Goal: Transaction & Acquisition: Subscribe to service/newsletter

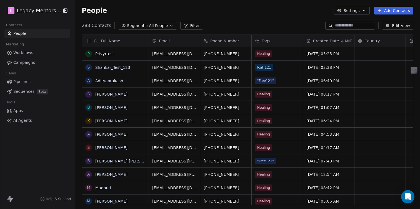
scroll to position [179, 341]
click at [294, 23] on div "288 Contacts Segments: All People Filter Edit View" at bounding box center [247, 25] width 345 height 9
click at [26, 66] on link "Campaigns" at bounding box center [37, 62] width 66 height 9
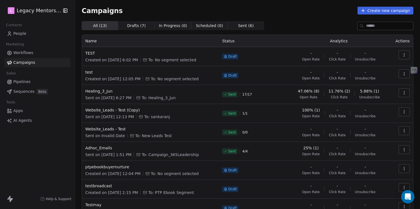
click at [18, 54] on span "Workflows" at bounding box center [23, 53] width 20 height 6
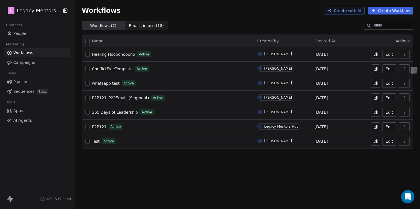
click at [20, 33] on span "People" at bounding box center [19, 34] width 13 height 6
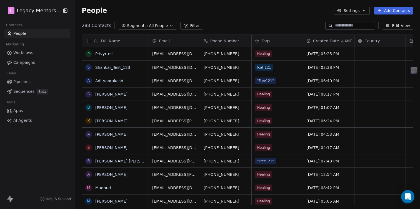
scroll to position [179, 341]
click at [393, 15] on div "People Settings Add Contacts" at bounding box center [247, 10] width 345 height 21
click at [396, 11] on button "Add Contacts" at bounding box center [393, 11] width 39 height 8
click at [391, 31] on span "Import from CSV" at bounding box center [393, 32] width 32 height 6
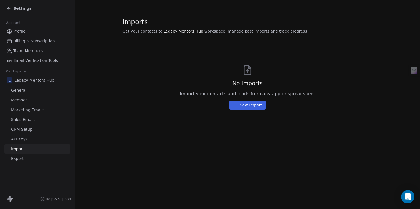
click at [259, 106] on button "New Import" at bounding box center [248, 104] width 36 height 9
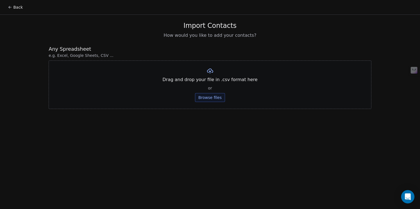
click at [211, 97] on button "Browse files" at bounding box center [210, 97] width 30 height 9
click at [204, 98] on button "Browse files" at bounding box center [210, 97] width 30 height 9
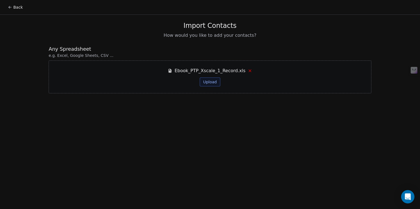
click at [208, 82] on button "Upload" at bounding box center [210, 81] width 20 height 9
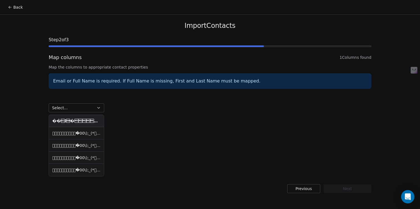
click at [304, 188] on button "Previous" at bounding box center [303, 188] width 33 height 9
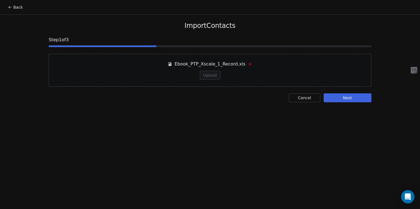
click at [250, 64] on icon at bounding box center [250, 64] width 4 height 4
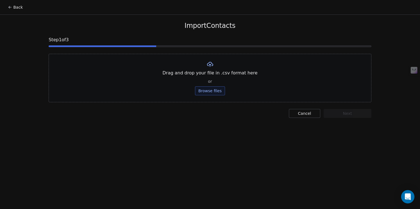
click at [217, 90] on button "Browse files" at bounding box center [210, 90] width 30 height 9
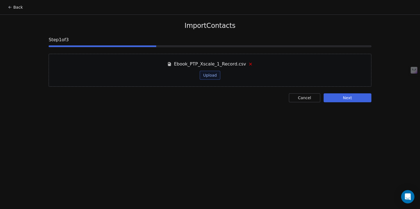
click at [211, 72] on button "Upload" at bounding box center [210, 75] width 20 height 9
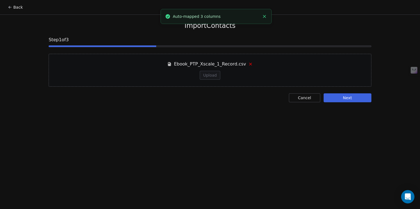
click at [331, 98] on button "Next" at bounding box center [348, 97] width 48 height 9
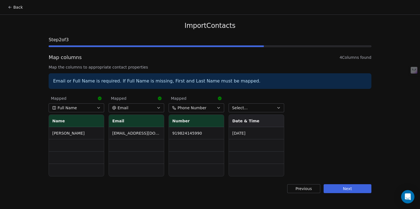
click at [343, 189] on button "Next" at bounding box center [348, 188] width 48 height 9
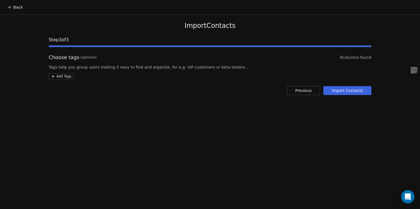
click at [59, 78] on html "Back Import Contacts Step 3 of 3 Choose tags (optional) 4 Columns found Tags he…" at bounding box center [210, 104] width 420 height 209
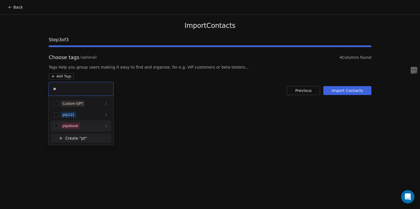
type input "**"
click at [56, 127] on button "Suggestions" at bounding box center [56, 125] width 4 height 4
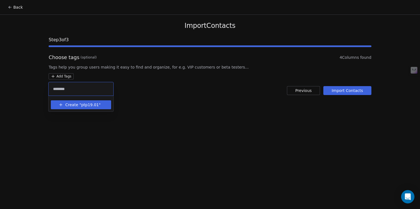
type input "********"
click at [94, 106] on span "ptp19.01" at bounding box center [90, 105] width 18 height 6
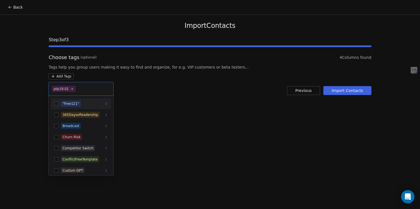
click at [344, 93] on html "Back Import Contacts Step 3 of 3 Choose tags (optional) 4 Columns found Tags he…" at bounding box center [210, 104] width 420 height 209
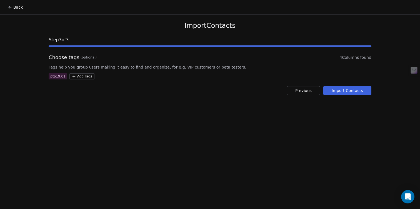
click at [344, 93] on button "Import Contacts" at bounding box center [348, 90] width 48 height 9
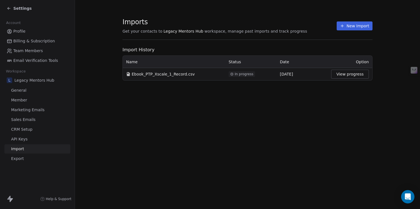
click at [349, 75] on button "View progress" at bounding box center [350, 74] width 38 height 9
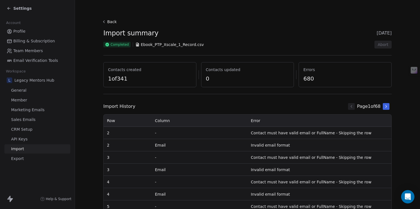
click at [10, 10] on icon at bounding box center [9, 8] width 4 height 4
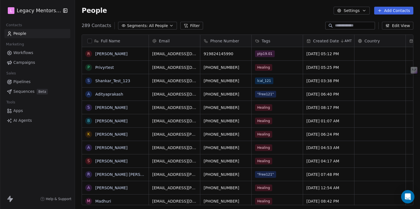
scroll to position [179, 341]
click at [88, 56] on button "grid" at bounding box center [88, 53] width 4 height 4
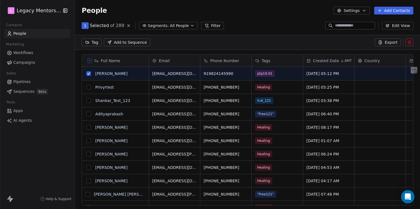
scroll to position [160, 341]
click at [410, 43] on icon at bounding box center [410, 42] width 4 height 4
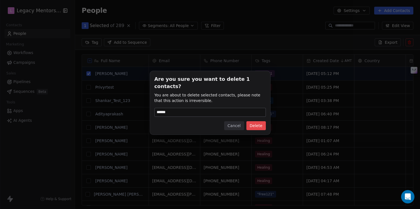
type input "******"
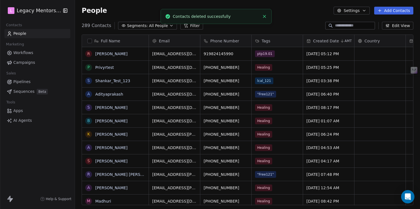
scroll to position [179, 341]
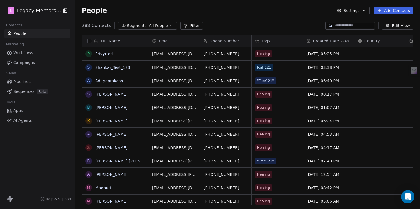
click at [392, 10] on button "Add Contacts" at bounding box center [393, 11] width 39 height 8
click at [387, 29] on span "Import from CSV" at bounding box center [393, 32] width 32 height 6
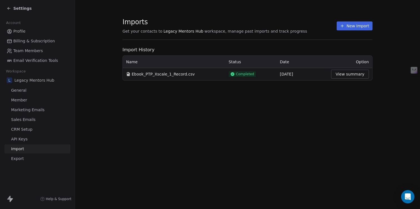
click at [358, 23] on button "New Import" at bounding box center [355, 25] width 36 height 9
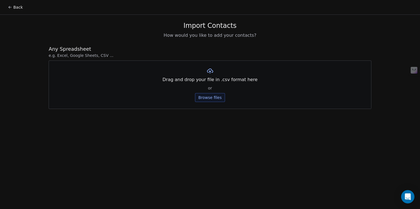
click at [208, 97] on button "Browse files" at bounding box center [210, 97] width 30 height 9
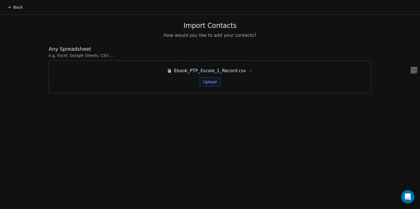
click at [217, 84] on button "Upload" at bounding box center [210, 81] width 20 height 9
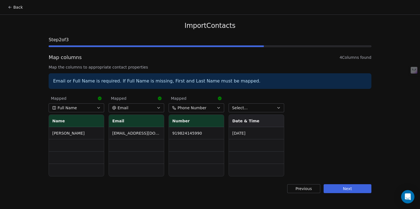
click at [275, 109] on button "Select..." at bounding box center [257, 107] width 56 height 9
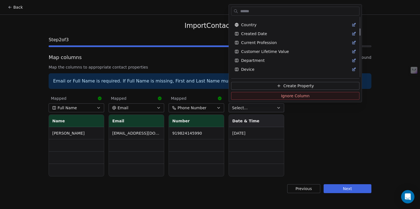
scroll to position [97, 0]
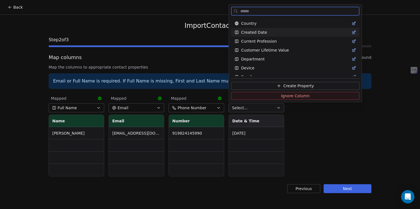
click at [261, 31] on span "Created Date" at bounding box center [254, 32] width 26 height 6
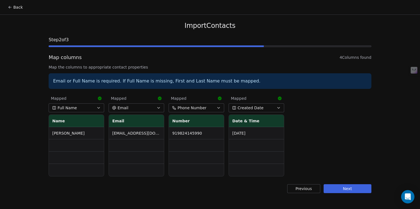
click at [339, 189] on button "Next" at bounding box center [348, 188] width 48 height 9
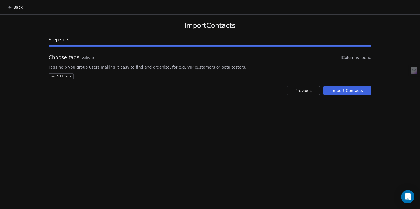
click at [60, 76] on html "Back Import Contacts Step 3 of 3 Choose tags (optional) 4 Columns found Tags he…" at bounding box center [210, 104] width 420 height 209
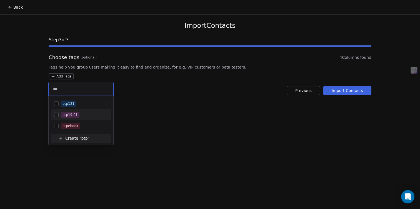
type input "***"
click at [56, 115] on button "Suggestions" at bounding box center [56, 114] width 4 height 4
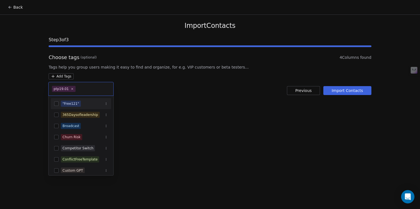
click at [337, 90] on html "Back Import Contacts Step 3 of 3 Choose tags (optional) 4 Columns found Tags he…" at bounding box center [210, 104] width 420 height 209
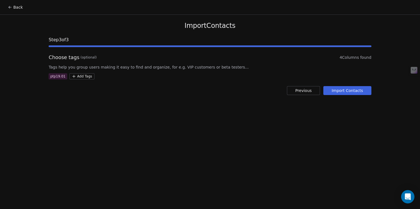
click at [337, 90] on button "Import Contacts" at bounding box center [348, 90] width 48 height 9
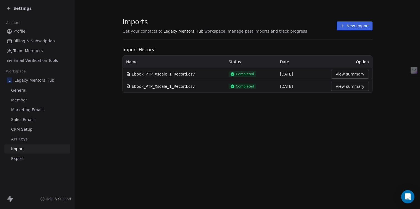
click at [17, 9] on span "Settings" at bounding box center [22, 9] width 18 height 6
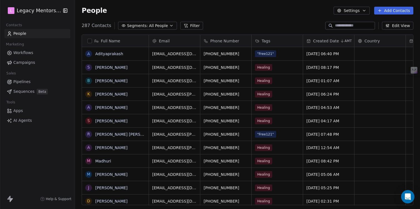
scroll to position [179, 341]
click at [27, 64] on span "Campaigns" at bounding box center [24, 62] width 22 height 6
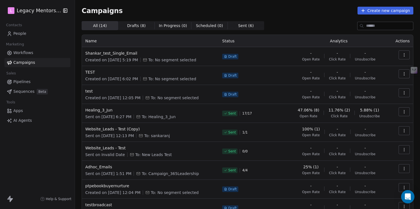
click at [21, 77] on link "Pipelines" at bounding box center [37, 81] width 66 height 9
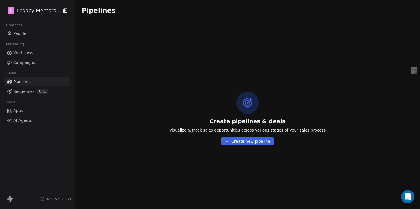
click at [26, 90] on span "Sequences" at bounding box center [23, 91] width 21 height 6
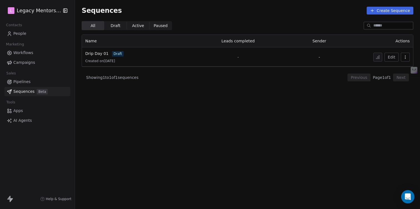
click at [16, 110] on span "Apps" at bounding box center [18, 111] width 10 height 6
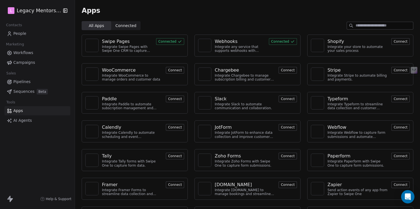
click at [128, 29] on span "Connected Connected" at bounding box center [125, 25] width 29 height 9
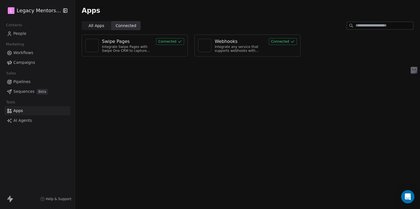
click at [26, 64] on span "Campaigns" at bounding box center [24, 62] width 22 height 6
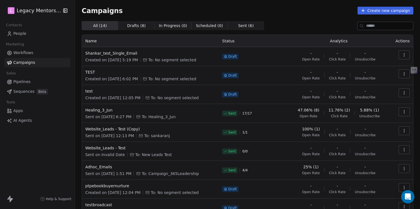
click at [27, 32] on link "People" at bounding box center [37, 33] width 66 height 9
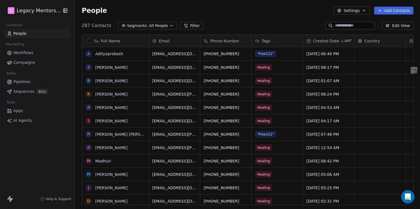
scroll to position [179, 341]
click at [87, 56] on button "grid" at bounding box center [88, 53] width 4 height 4
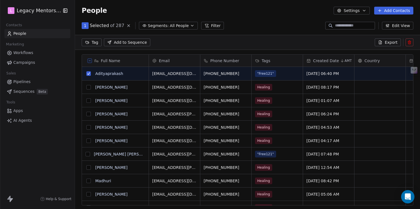
click at [112, 44] on button "Add to Sequence" at bounding box center [127, 42] width 46 height 8
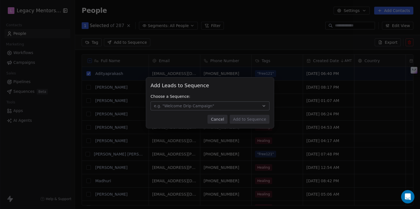
click at [215, 121] on button "Cancel" at bounding box center [218, 119] width 20 height 9
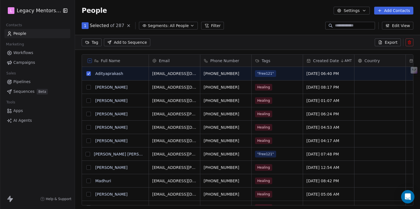
click at [89, 73] on button "grid" at bounding box center [88, 73] width 4 height 4
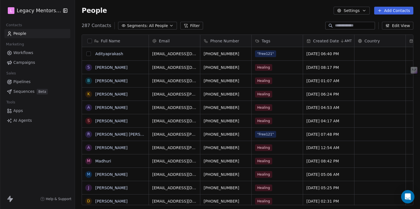
click at [87, 53] on button "grid" at bounding box center [88, 53] width 4 height 4
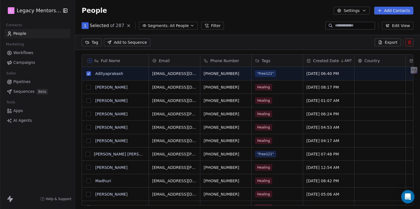
click at [38, 63] on link "Campaigns" at bounding box center [37, 62] width 66 height 9
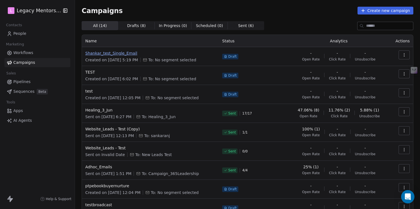
click at [108, 54] on span "Shankar_test_Single_Email" at bounding box center [150, 53] width 130 height 6
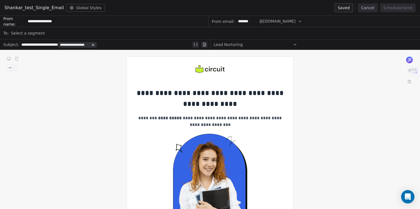
click at [87, 33] on div "Select a segment" at bounding box center [214, 33] width 406 height 12
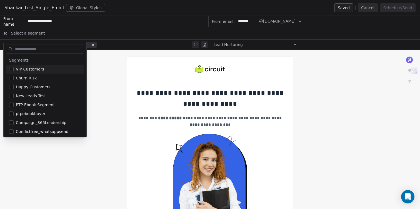
scroll to position [19, 0]
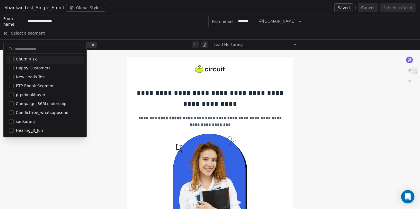
click at [114, 11] on div "Shankar_test_Single_Email Global Styles Saved Cancel Schedule/Send" at bounding box center [210, 8] width 420 height 16
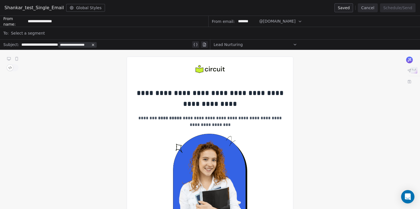
click at [93, 7] on button "Global Styles" at bounding box center [85, 8] width 39 height 8
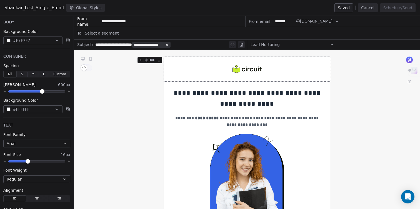
click at [369, 11] on button "Cancel" at bounding box center [368, 7] width 20 height 9
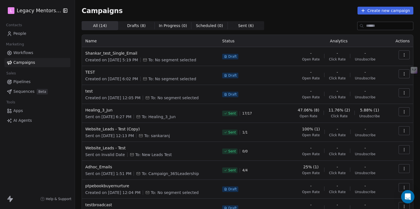
click at [22, 36] on span "People" at bounding box center [19, 34] width 13 height 6
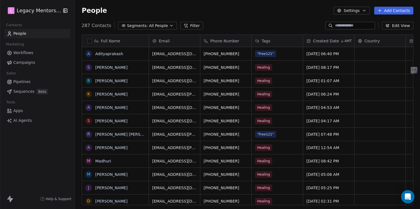
scroll to position [179, 341]
click at [86, 55] on button "grid" at bounding box center [88, 53] width 4 height 4
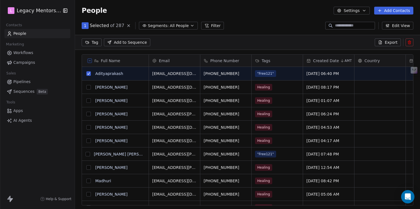
click at [190, 26] on icon "button" at bounding box center [192, 25] width 4 height 4
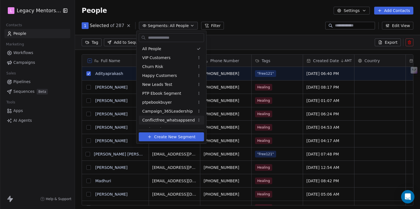
click at [187, 140] on button "Create New Segment" at bounding box center [171, 136] width 65 height 9
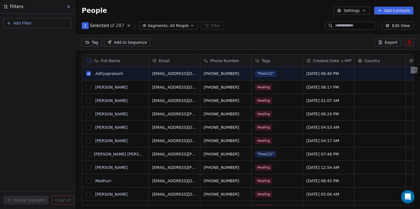
click at [56, 24] on button "Add Filter" at bounding box center [37, 23] width 68 height 10
click at [31, 93] on html "L Legacy Mentors Hub Contacts People Marketing Workflows Campaigns Sales Pipeli…" at bounding box center [210, 104] width 420 height 209
click at [38, 25] on button "Add Filter" at bounding box center [37, 23] width 68 height 10
click at [34, 39] on span "Contact properties" at bounding box center [27, 36] width 36 height 6
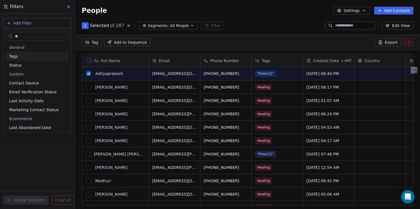
type input "***"
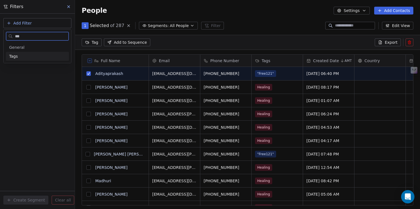
click at [24, 54] on div "Tags" at bounding box center [37, 56] width 56 height 6
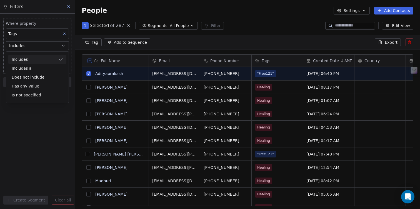
click at [24, 58] on div "Includes" at bounding box center [37, 59] width 58 height 9
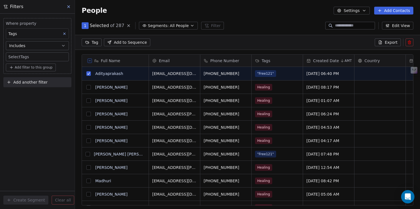
click at [24, 58] on body "L Legacy Mentors Hub Contacts People Marketing Workflows Campaigns Sales Pipeli…" at bounding box center [210, 104] width 420 height 209
type input "***"
click at [14, 85] on button "Suggestions" at bounding box center [13, 85] width 4 height 4
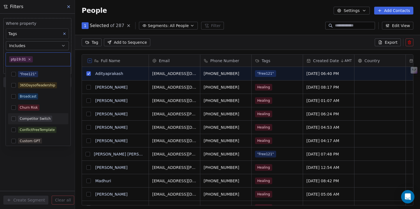
click at [21, 164] on html "L Legacy Mentors Hub Contacts People Marketing Workflows Campaigns Sales Pipeli…" at bounding box center [210, 104] width 420 height 209
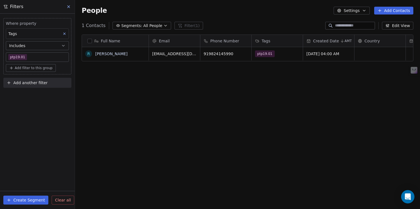
scroll to position [179, 341]
click at [38, 197] on button "Create Segment" at bounding box center [25, 199] width 45 height 9
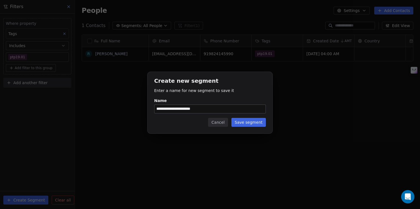
type input "**********"
click at [241, 122] on button "Save segment" at bounding box center [249, 122] width 34 height 9
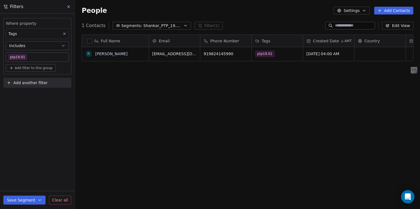
click at [45, 59] on body "L Legacy Mentors Hub Contacts People Marketing Workflows Campaigns Sales Pipeli…" at bounding box center [210, 104] width 420 height 209
type input "***"
click at [15, 75] on button "Suggestions" at bounding box center [13, 74] width 4 height 4
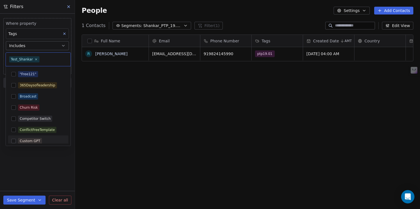
click at [40, 174] on html "L Legacy Mentors Hub Contacts People Marketing Workflows Campaigns Sales Pipeli…" at bounding box center [210, 104] width 420 height 209
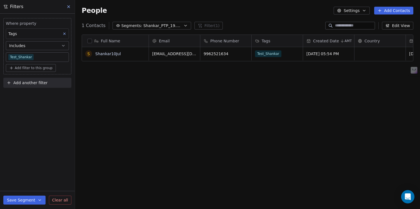
click at [28, 201] on button "Save Segment" at bounding box center [24, 199] width 42 height 9
click at [33, 186] on span "Update existing segment" at bounding box center [40, 186] width 49 height 6
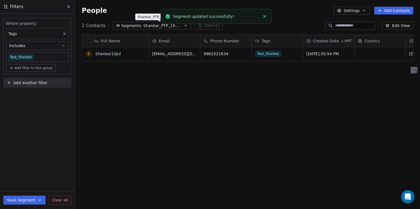
click at [143, 25] on span "Shankar_PTP_19.01_Sample" at bounding box center [162, 26] width 39 height 6
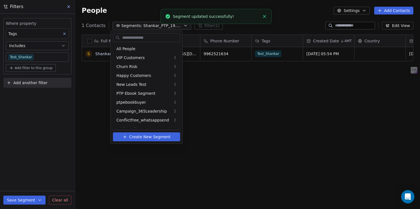
scroll to position [24, 0]
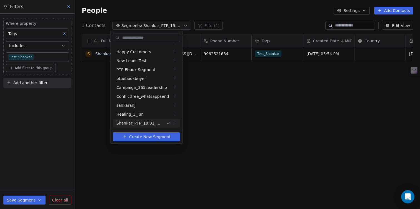
click at [69, 8] on html "L Legacy Mentors Hub Contacts People Marketing Workflows Campaigns Sales Pipeli…" at bounding box center [210, 104] width 420 height 209
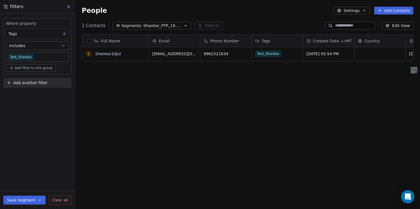
click at [69, 8] on icon at bounding box center [68, 6] width 4 height 4
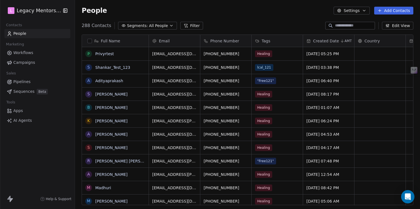
scroll to position [179, 341]
click at [89, 56] on button "grid" at bounding box center [88, 53] width 4 height 4
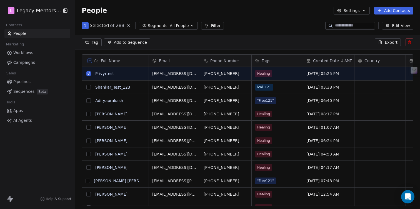
scroll to position [160, 341]
click at [412, 42] on button at bounding box center [410, 42] width 8 height 8
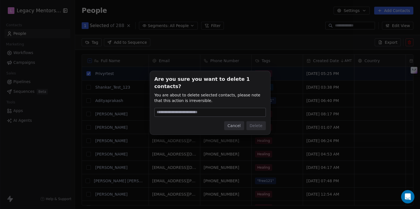
click at [234, 123] on button "Cancel" at bounding box center [234, 125] width 20 height 9
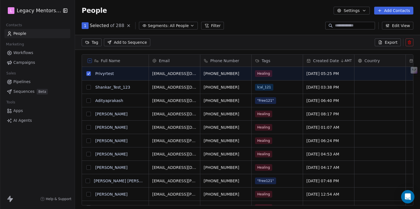
click at [88, 89] on button "grid" at bounding box center [88, 87] width 4 height 4
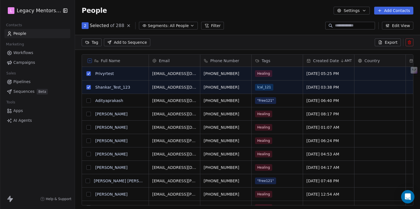
click at [416, 44] on div "Tag Add to Sequence Export" at bounding box center [247, 42] width 345 height 15
click at [412, 43] on button at bounding box center [410, 42] width 8 height 8
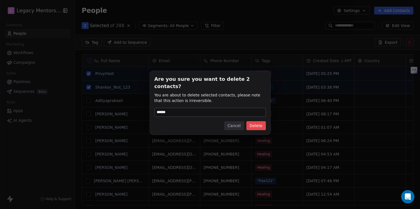
type input "******"
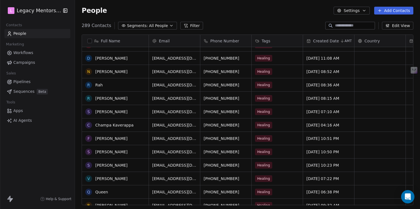
scroll to position [0, 0]
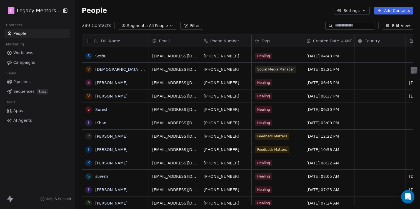
click at [20, 62] on span "Campaigns" at bounding box center [24, 62] width 22 height 6
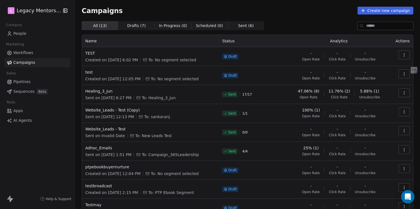
click at [22, 35] on span "People" at bounding box center [19, 34] width 13 height 6
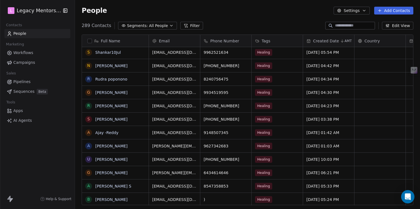
click at [269, 39] on span "Tags" at bounding box center [266, 41] width 9 height 6
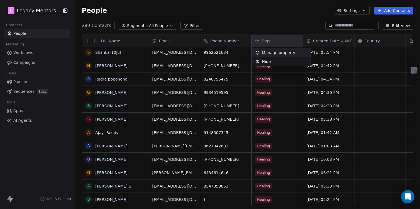
click at [227, 24] on html "L Legacy Mentors Hub Contacts People Marketing Workflows Campaigns Sales Pipeli…" at bounding box center [210, 104] width 420 height 209
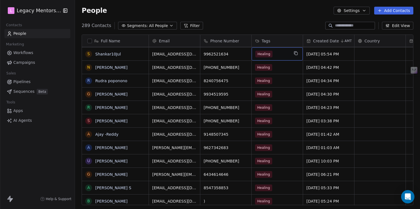
click at [274, 53] on div "Healing" at bounding box center [272, 54] width 34 height 7
click at [276, 54] on div "Healing" at bounding box center [272, 54] width 34 height 7
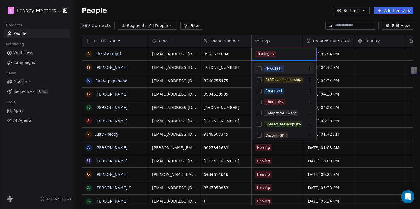
click at [273, 53] on icon at bounding box center [273, 54] width 4 height 4
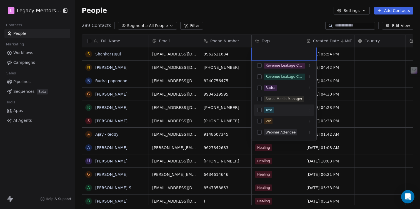
click at [311, 110] on button "Suggestions" at bounding box center [310, 110] width 6 height 6
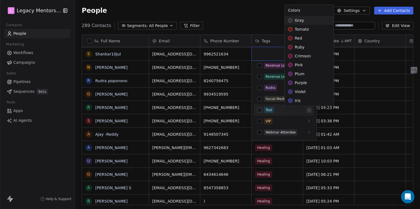
click at [262, 110] on html "L Legacy Mentors Hub Contacts People Marketing Workflows Campaigns Sales Pipeli…" at bounding box center [210, 104] width 420 height 209
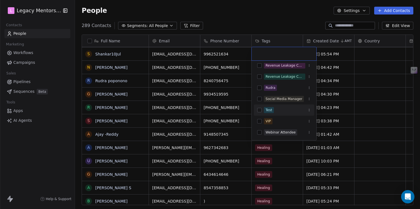
click at [260, 109] on button "Suggestions" at bounding box center [259, 110] width 4 height 4
click at [278, 33] on html "L Legacy Mentors Hub Contacts People Marketing Workflows Campaigns Sales Pipeli…" at bounding box center [210, 104] width 420 height 209
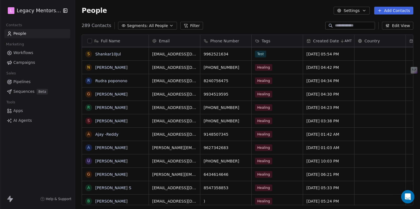
click at [343, 26] on input at bounding box center [354, 26] width 39 height 6
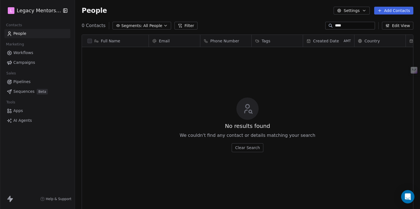
scroll to position [179, 341]
type input "*"
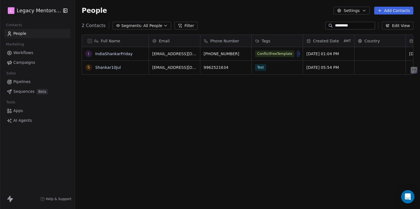
type input "*********"
click at [283, 41] on div "Tags" at bounding box center [276, 41] width 43 height 6
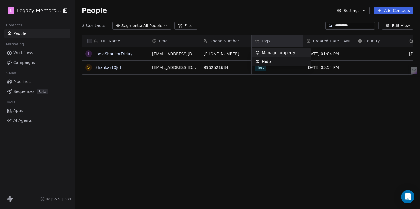
click at [278, 52] on span "Manage property" at bounding box center [278, 53] width 33 height 6
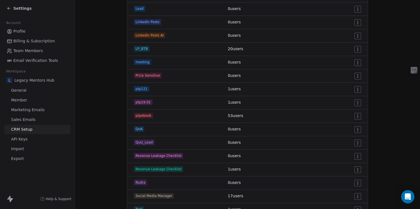
scroll to position [359, 0]
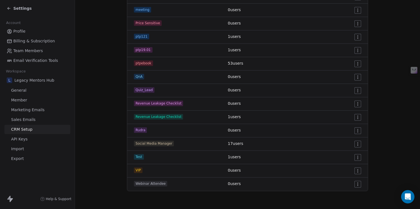
click at [358, 158] on html "Settings Account Profile Billing & Subscription Team Members Email Verification…" at bounding box center [210, 104] width 420 height 209
click at [349, 171] on span "Edit" at bounding box center [346, 168] width 8 height 6
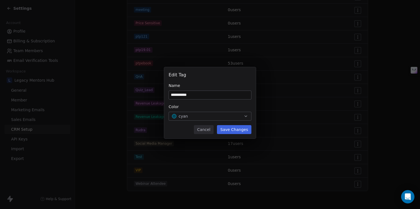
type input "**********"
click at [231, 131] on button "Save Changes" at bounding box center [234, 129] width 34 height 9
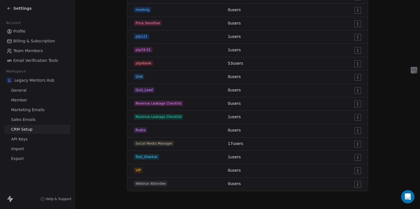
click at [143, 157] on span "Test_Shankar" at bounding box center [146, 157] width 25 height 6
click at [22, 100] on span "Member" at bounding box center [19, 100] width 16 height 6
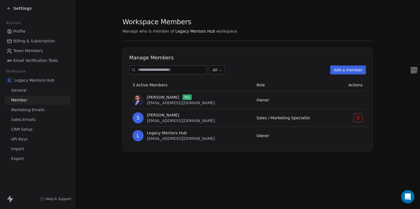
click at [8, 8] on icon at bounding box center [9, 8] width 4 height 4
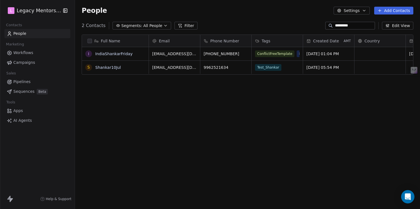
scroll to position [179, 341]
click at [34, 62] on span "Campaigns" at bounding box center [24, 62] width 22 height 6
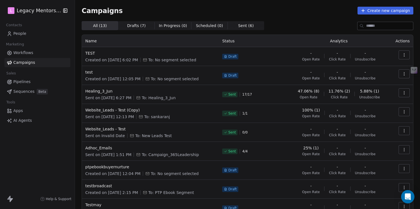
click at [384, 13] on button "Create new campaign" at bounding box center [386, 11] width 56 height 8
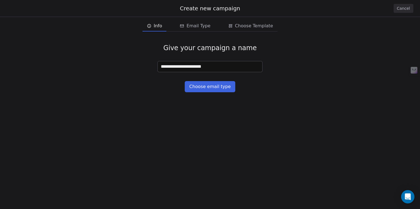
type input "**********"
click at [204, 91] on button "Choose email type" at bounding box center [210, 86] width 50 height 11
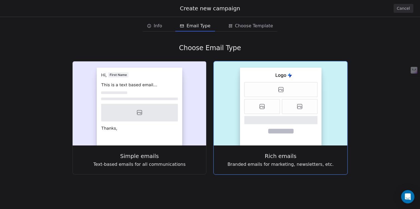
click at [300, 83] on icon at bounding box center [281, 89] width 73 height 15
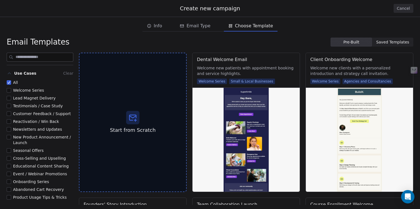
click at [9, 129] on button "Newsletters and Updates" at bounding box center [9, 129] width 4 height 6
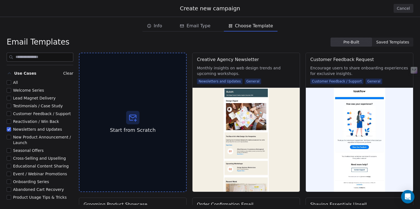
click at [68, 77] on button "Use Cases Clear" at bounding box center [40, 73] width 67 height 11
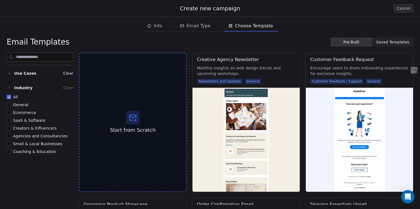
click at [9, 98] on button "All" at bounding box center [9, 97] width 4 height 6
click at [10, 153] on button "Coaching & Education" at bounding box center [9, 151] width 4 height 6
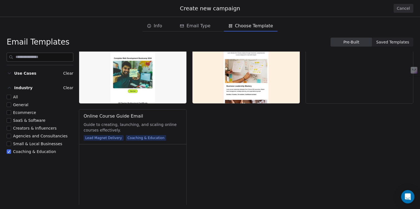
scroll to position [426, 0]
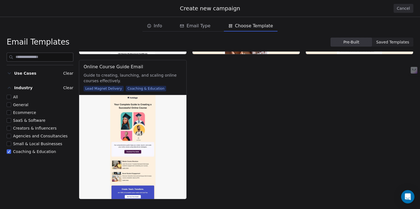
click at [202, 24] on span "Email Type" at bounding box center [199, 26] width 24 height 7
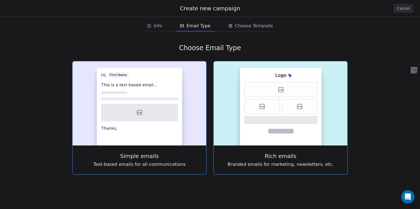
click at [138, 156] on span "Simple emails" at bounding box center [139, 156] width 39 height 8
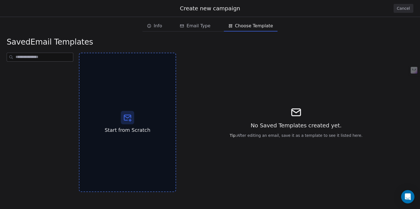
click at [239, 29] on span "Choose Template" at bounding box center [250, 25] width 49 height 9
click at [201, 29] on span "Email Type" at bounding box center [195, 25] width 35 height 9
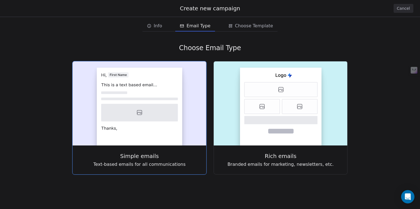
click at [160, 106] on icon at bounding box center [139, 113] width 77 height 18
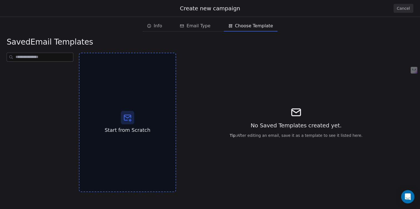
click at [59, 56] on input at bounding box center [45, 57] width 58 height 8
click at [203, 25] on span "Email Type" at bounding box center [199, 26] width 24 height 7
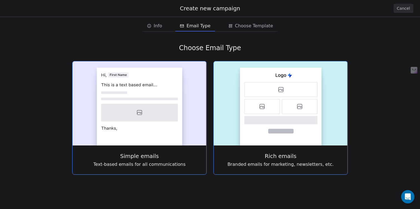
click at [292, 103] on icon at bounding box center [299, 106] width 35 height 15
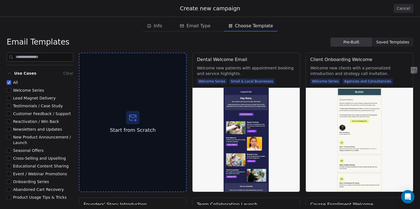
click at [9, 73] on icon "button" at bounding box center [9, 73] width 3 height 1
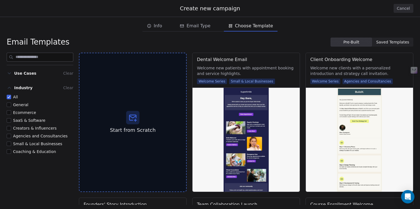
click at [9, 152] on button "Coaching & Education" at bounding box center [9, 151] width 4 height 6
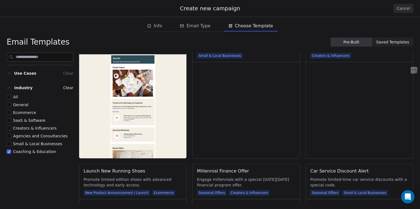
scroll to position [899, 0]
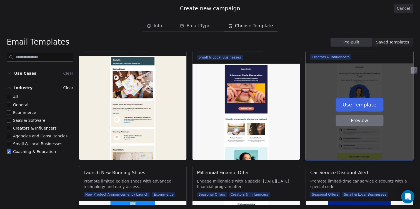
click at [353, 124] on button "Preview" at bounding box center [360, 120] width 48 height 11
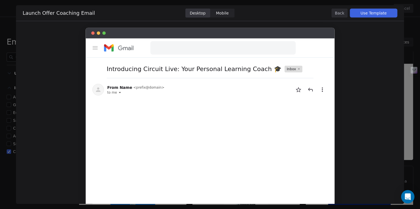
click at [91, 33] on div at bounding box center [92, 32] width 3 height 3
click at [91, 35] on div at bounding box center [210, 33] width 249 height 11
click at [221, 13] on span "Mobile" at bounding box center [222, 13] width 13 height 6
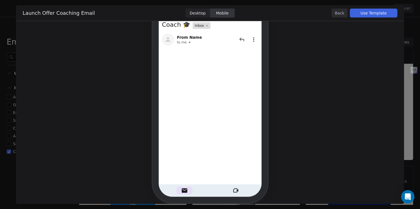
scroll to position [71, 0]
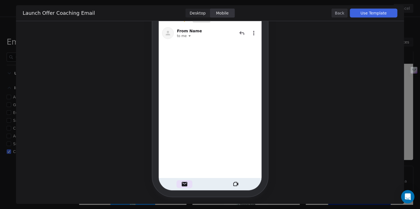
click at [364, 13] on button "Use Template" at bounding box center [374, 13] width 48 height 9
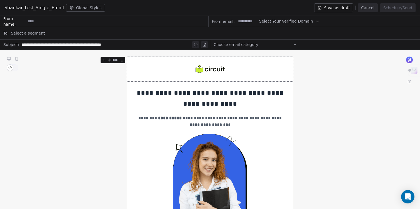
click at [116, 44] on div "**********" at bounding box center [106, 44] width 170 height 7
click at [271, 43] on div "Choose email category" at bounding box center [256, 44] width 84 height 9
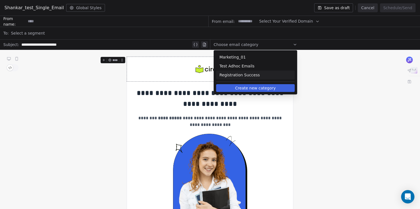
click at [260, 89] on button "Create new category" at bounding box center [255, 88] width 79 height 8
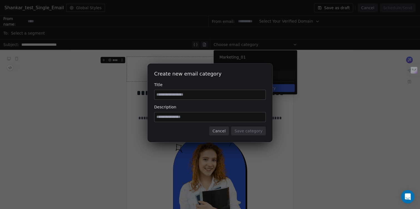
click at [224, 96] on input at bounding box center [210, 94] width 111 height 9
type input "**********"
click at [225, 118] on input at bounding box center [210, 116] width 111 height 9
type input "**********"
click at [244, 133] on button "Save category" at bounding box center [248, 130] width 35 height 9
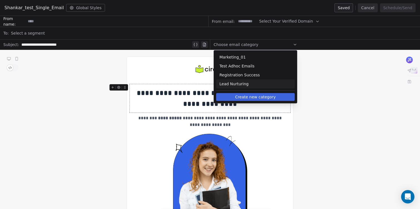
click at [257, 82] on span "Lead Nurturing" at bounding box center [256, 84] width 72 height 6
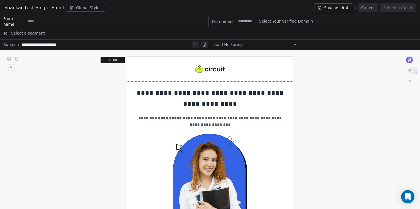
click at [277, 20] on span "Select Your Verified Domain" at bounding box center [286, 21] width 54 height 6
click at [278, 34] on span "@[DOMAIN_NAME]" at bounding box center [285, 35] width 45 height 6
click at [246, 21] on input at bounding box center [247, 21] width 22 height 10
type input "*******"
click at [110, 22] on input at bounding box center [117, 21] width 182 height 10
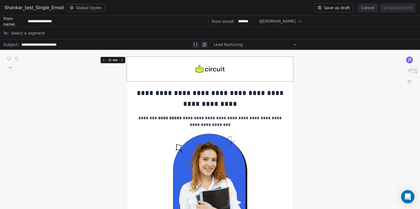
type input "**********"
click at [80, 37] on div "Select a segment" at bounding box center [214, 33] width 406 height 12
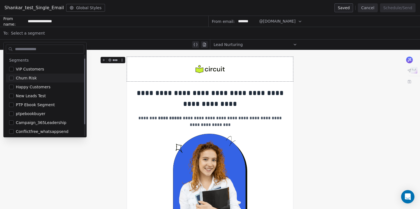
scroll to position [19, 0]
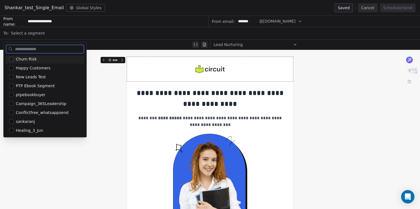
click at [81, 39] on div "**********" at bounding box center [105, 44] width 210 height 10
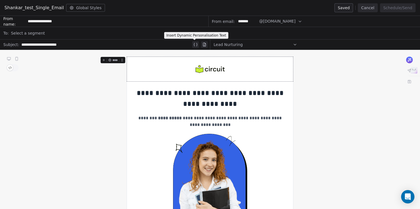
click at [197, 43] on icon at bounding box center [197, 44] width 1 height 3
click at [194, 46] on icon at bounding box center [195, 44] width 4 height 4
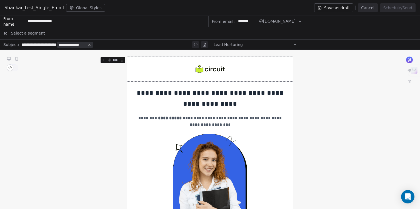
click at [86, 44] on span "**********" at bounding box center [72, 45] width 27 height 4
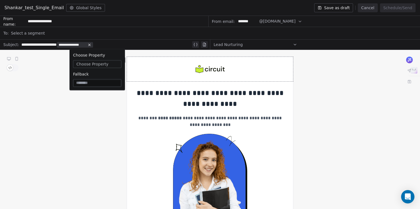
click at [93, 65] on span "Choose Property" at bounding box center [92, 64] width 32 height 6
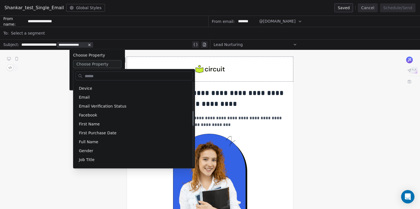
scroll to position [171, 0]
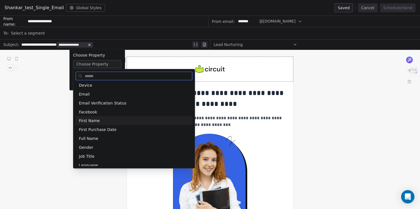
click at [93, 123] on div "First Name" at bounding box center [134, 120] width 117 height 9
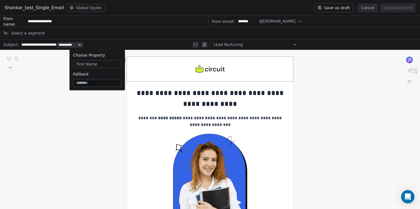
click at [83, 83] on input at bounding box center [97, 83] width 46 height 6
type input "*****"
click at [76, 63] on button "First Name" at bounding box center [97, 64] width 48 height 8
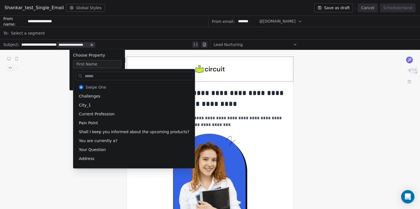
scroll to position [130, 0]
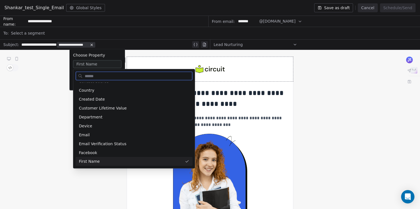
click at [113, 43] on div "**********" at bounding box center [106, 44] width 170 height 7
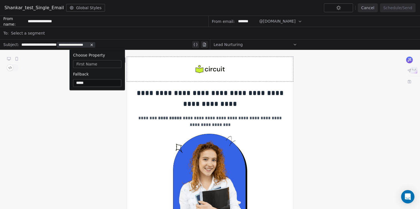
click at [113, 43] on div "**********" at bounding box center [106, 44] width 170 height 7
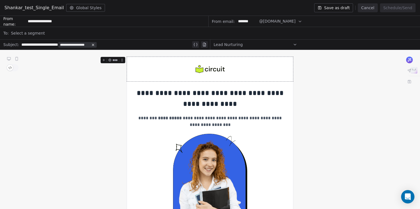
click at [348, 8] on button "Save as draft" at bounding box center [333, 7] width 39 height 9
click at [107, 35] on div "Select a segment" at bounding box center [214, 33] width 406 height 12
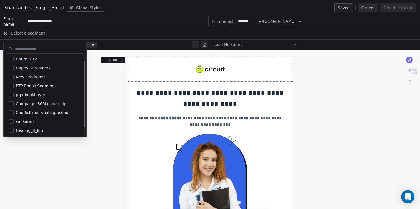
scroll to position [0, 0]
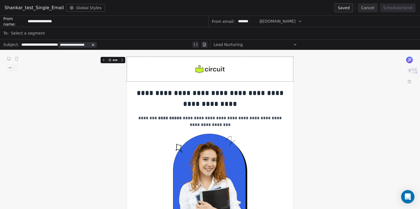
click at [373, 6] on button "Cancel" at bounding box center [368, 7] width 20 height 9
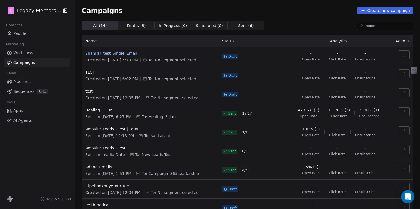
click at [108, 55] on span "Shankar_test_Single_Email" at bounding box center [150, 53] width 130 height 6
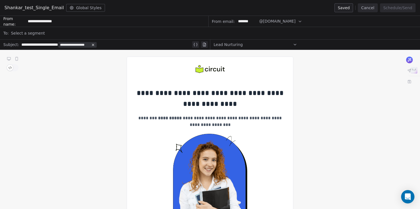
click at [370, 10] on button "Cancel" at bounding box center [368, 7] width 20 height 9
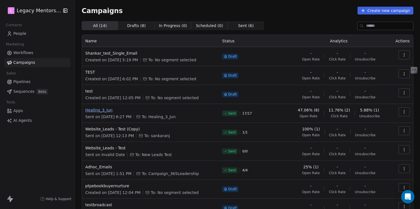
click at [103, 111] on span "Healing_3_Jun" at bounding box center [150, 110] width 130 height 6
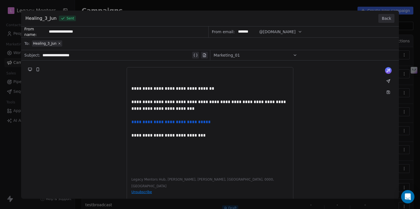
click at [75, 104] on div "**********" at bounding box center [210, 112] width 378 height 172
click at [390, 18] on button "Back" at bounding box center [387, 18] width 16 height 9
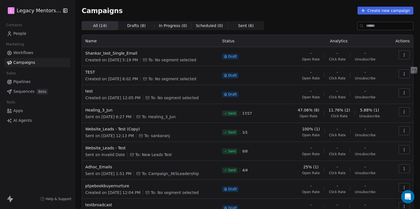
click at [21, 35] on span "People" at bounding box center [19, 34] width 13 height 6
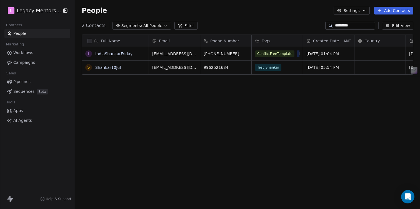
scroll to position [179, 341]
click at [88, 68] on button "grid" at bounding box center [88, 67] width 4 height 4
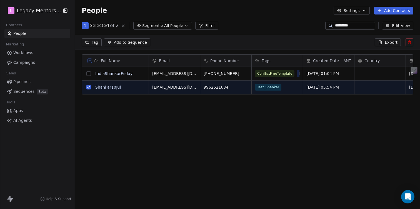
scroll to position [160, 341]
click at [103, 86] on link "Shankar10Jul" at bounding box center [108, 87] width 26 height 4
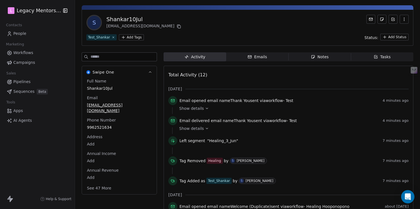
scroll to position [15, 0]
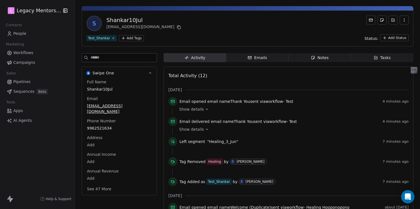
click at [25, 67] on link "Campaigns" at bounding box center [37, 62] width 66 height 9
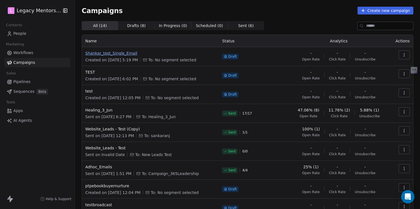
click at [112, 54] on span "Shankar_test_Single_Email" at bounding box center [150, 53] width 130 height 6
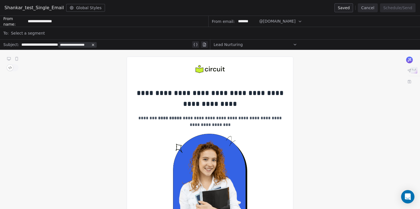
click at [70, 34] on div "Select a segment" at bounding box center [214, 33] width 406 height 12
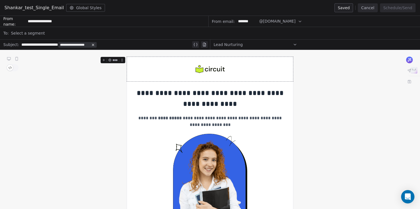
click at [83, 36] on div "Select a segment" at bounding box center [214, 33] width 406 height 12
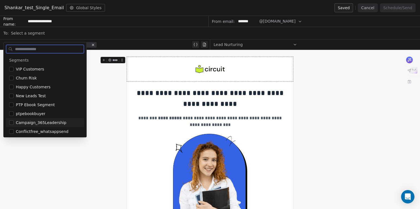
click at [56, 124] on span "Campaign_365Leadership" at bounding box center [41, 123] width 51 height 6
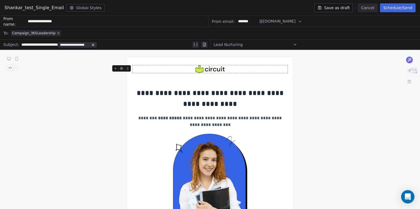
click at [217, 71] on img at bounding box center [210, 69] width 29 height 8
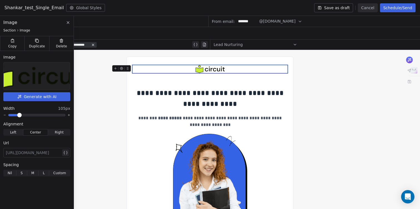
click at [217, 71] on img at bounding box center [210, 69] width 29 height 8
click at [123, 59] on icon at bounding box center [123, 59] width 0 height 0
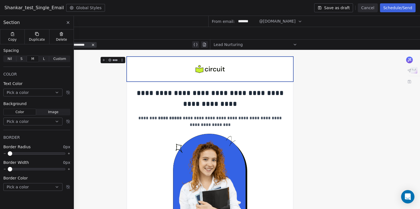
click at [123, 59] on icon at bounding box center [123, 59] width 0 height 0
click at [216, 70] on img at bounding box center [210, 69] width 29 height 8
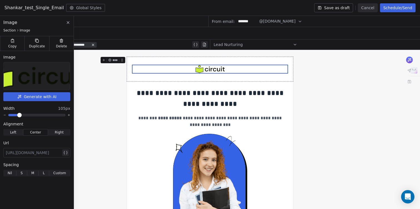
click at [196, 59] on div at bounding box center [210, 69] width 166 height 24
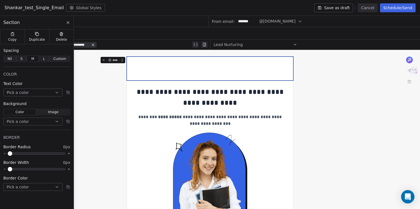
click at [137, 58] on div at bounding box center [210, 68] width 166 height 23
click at [123, 59] on icon at bounding box center [122, 60] width 4 height 4
click at [64, 33] on div "Delete" at bounding box center [61, 36] width 24 height 14
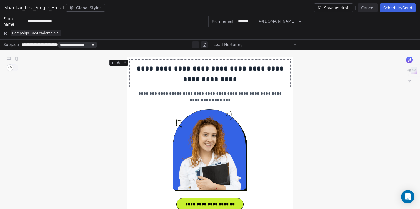
click at [162, 72] on div "**********" at bounding box center [210, 74] width 161 height 22
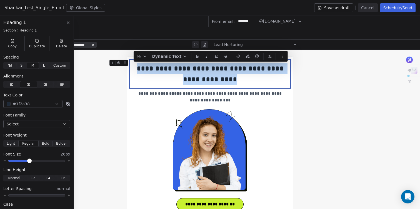
drag, startPoint x: 134, startPoint y: 68, endPoint x: 227, endPoint y: 84, distance: 93.6
click at [227, 84] on div "**********" at bounding box center [210, 74] width 161 height 22
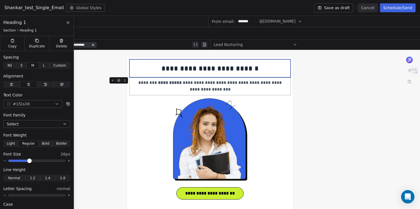
click at [204, 84] on span "**********" at bounding box center [210, 85] width 145 height 11
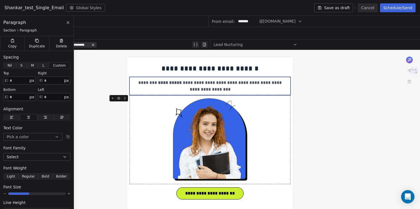
click at [202, 139] on img at bounding box center [210, 139] width 74 height 82
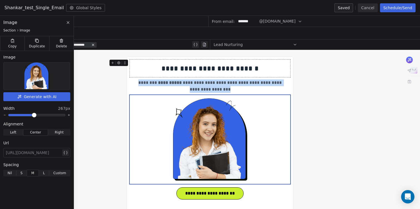
click at [158, 64] on div "**********" at bounding box center [210, 68] width 161 height 11
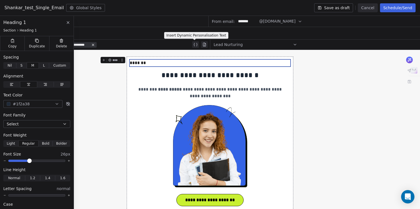
click at [197, 46] on button at bounding box center [195, 44] width 7 height 7
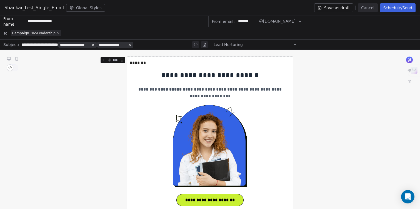
click at [197, 46] on button at bounding box center [195, 44] width 7 height 7
click at [195, 45] on icon at bounding box center [195, 44] width 4 height 4
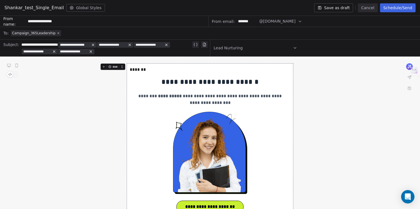
click at [195, 45] on icon at bounding box center [195, 44] width 4 height 4
click at [127, 52] on icon at bounding box center [127, 51] width 4 height 4
click at [89, 50] on icon at bounding box center [91, 51] width 4 height 4
click at [52, 52] on icon at bounding box center [54, 51] width 4 height 4
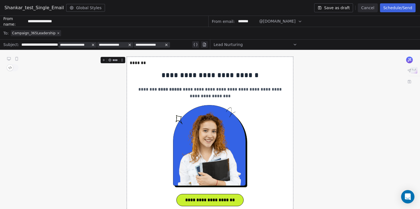
click at [168, 45] on icon at bounding box center [167, 45] width 4 height 4
click at [126, 45] on span "**********" at bounding box center [112, 45] width 27 height 4
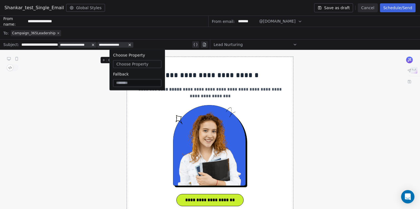
click at [135, 63] on span "Choose Property" at bounding box center [132, 64] width 32 height 6
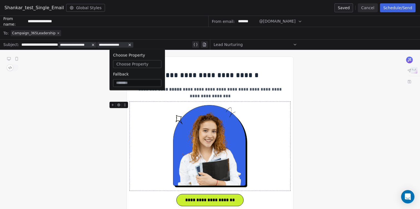
click at [123, 83] on input at bounding box center [137, 83] width 46 height 6
click at [136, 63] on span "Choose Property" at bounding box center [132, 64] width 32 height 6
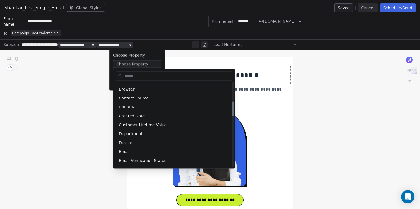
scroll to position [116, 0]
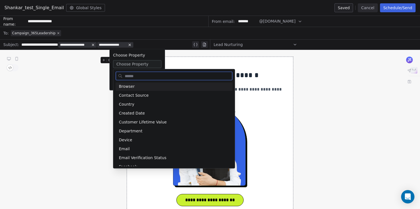
click at [132, 45] on icon at bounding box center [130, 45] width 4 height 4
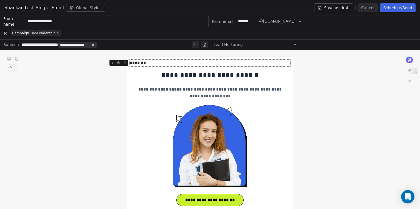
click at [142, 63] on div "*******" at bounding box center [210, 62] width 161 height 7
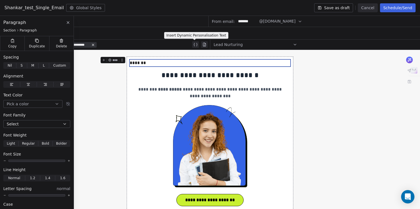
click at [195, 42] on icon at bounding box center [195, 44] width 4 height 4
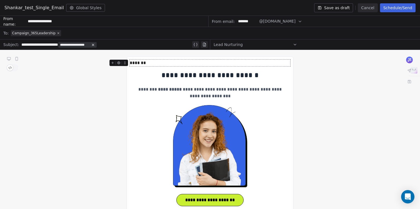
click at [142, 62] on div "*******" at bounding box center [210, 62] width 161 height 7
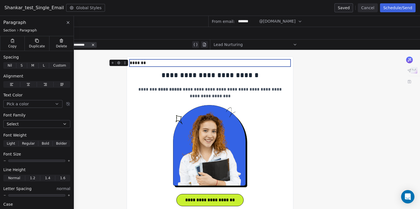
click at [120, 62] on icon at bounding box center [119, 62] width 3 height 3
click at [112, 63] on icon at bounding box center [113, 63] width 2 height 0
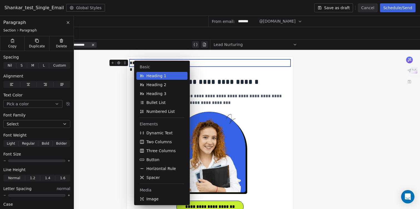
click at [125, 63] on icon at bounding box center [124, 63] width 0 height 0
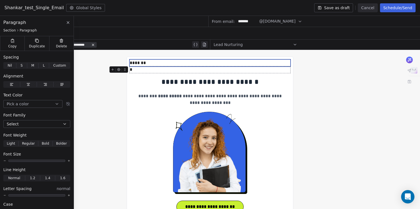
click at [136, 70] on div "*" at bounding box center [210, 69] width 161 height 7
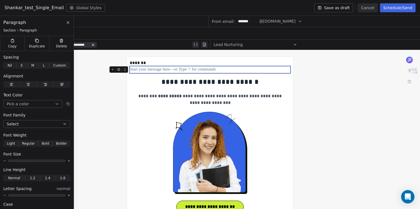
click at [125, 70] on icon at bounding box center [125, 70] width 4 height 4
click at [120, 69] on icon at bounding box center [119, 69] width 3 height 3
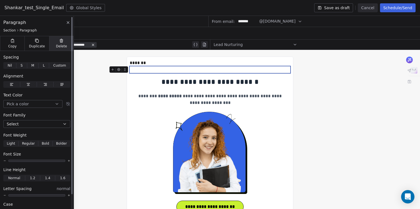
click at [65, 42] on div "Delete" at bounding box center [61, 43] width 24 height 14
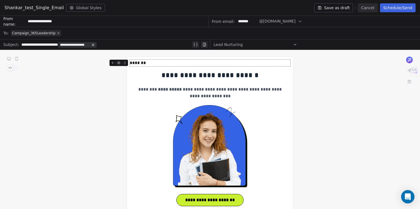
click at [142, 62] on div "*******" at bounding box center [210, 62] width 161 height 7
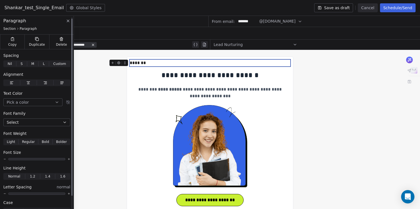
scroll to position [0, 0]
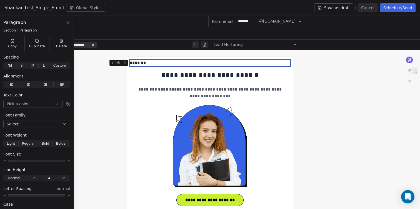
click at [159, 63] on div "*******" at bounding box center [210, 62] width 161 height 7
click at [205, 46] on icon at bounding box center [204, 44] width 4 height 4
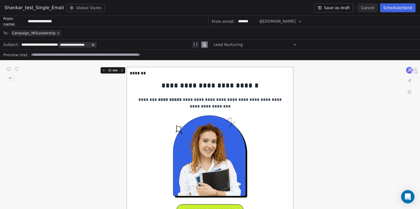
click at [145, 56] on input at bounding box center [222, 55] width 387 height 6
type input "*******"
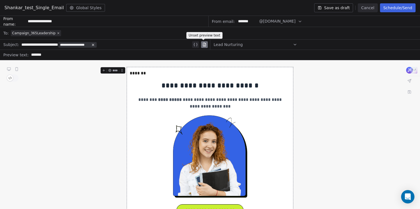
click at [204, 45] on icon at bounding box center [204, 45] width 1 height 0
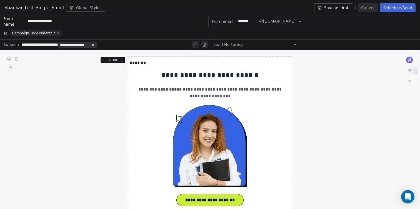
click at [204, 45] on icon at bounding box center [204, 45] width 1 height 0
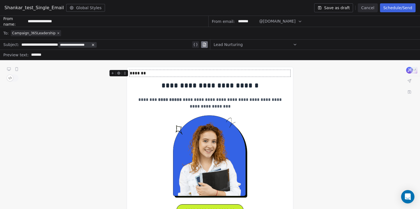
click at [142, 75] on div "*******" at bounding box center [210, 73] width 161 height 7
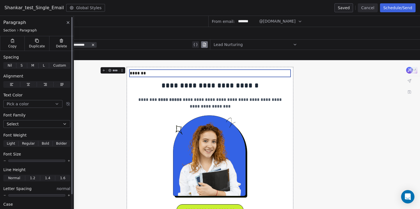
scroll to position [17, 0]
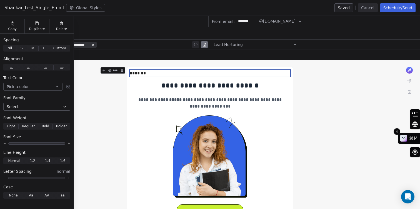
drag, startPoint x: 418, startPoint y: 73, endPoint x: 403, endPoint y: 141, distance: 69.8
click at [403, 141] on div "⌘M" at bounding box center [409, 137] width 22 height 11
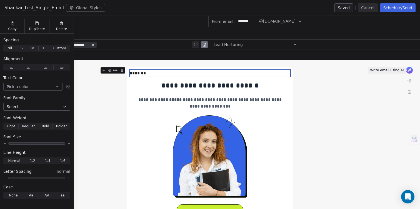
click at [411, 70] on icon at bounding box center [410, 70] width 4 height 4
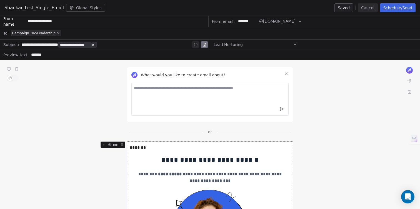
click at [406, 67] on button at bounding box center [409, 70] width 7 height 7
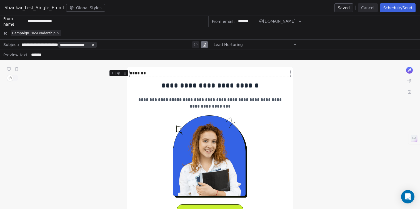
click at [144, 73] on div "*******" at bounding box center [210, 73] width 161 height 7
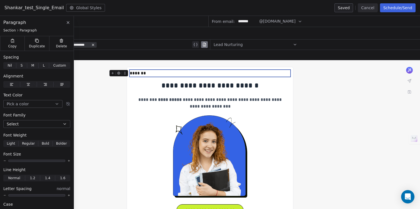
click at [140, 73] on div "*******" at bounding box center [210, 73] width 161 height 7
click at [142, 73] on div "*******" at bounding box center [210, 73] width 161 height 7
click at [168, 100] on strong "**********" at bounding box center [170, 99] width 24 height 4
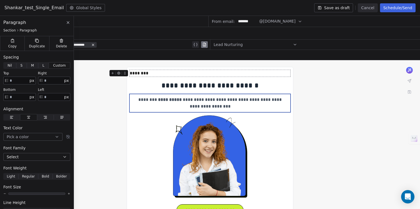
click at [143, 73] on div "********" at bounding box center [210, 73] width 161 height 7
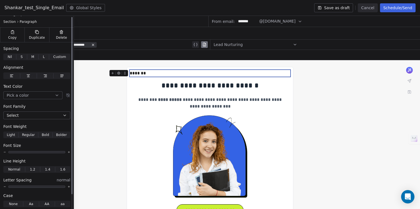
scroll to position [0, 0]
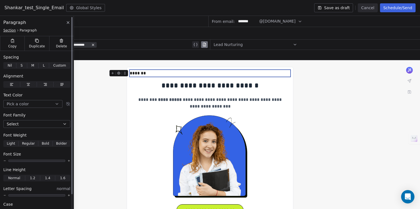
click at [11, 30] on span "Section" at bounding box center [9, 30] width 13 height 4
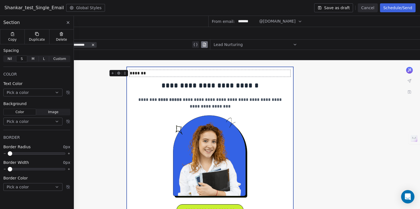
click at [142, 72] on div "*******" at bounding box center [210, 73] width 161 height 7
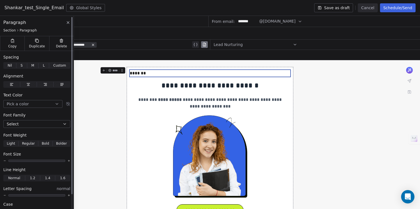
scroll to position [17, 0]
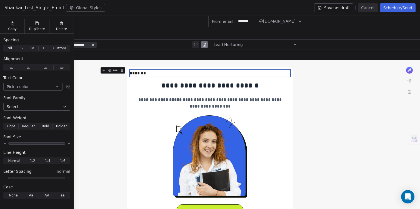
click at [114, 70] on span "***" at bounding box center [115, 70] width 6 height 3
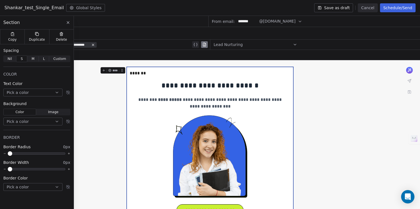
scroll to position [0, 0]
click at [114, 70] on span "***" at bounding box center [115, 70] width 6 height 3
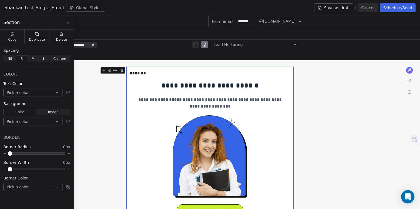
click at [121, 71] on icon at bounding box center [122, 70] width 4 height 4
click at [142, 73] on div "*******" at bounding box center [210, 73] width 161 height 7
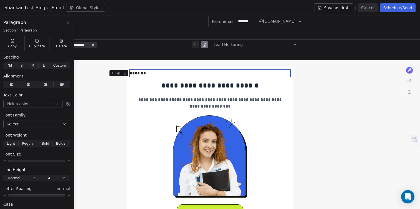
click at [120, 73] on icon at bounding box center [119, 73] width 3 height 3
click at [150, 75] on div "*******" at bounding box center [210, 73] width 161 height 7
click at [71, 23] on div at bounding box center [71, 105] width 1 height 177
click at [69, 23] on icon at bounding box center [68, 22] width 2 height 2
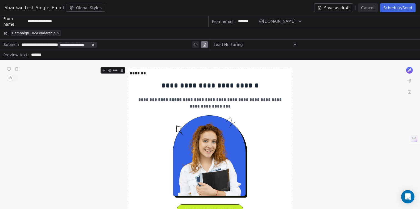
click at [57, 33] on icon at bounding box center [58, 32] width 3 height 3
click at [56, 33] on div "Select a segment" at bounding box center [214, 33] width 406 height 12
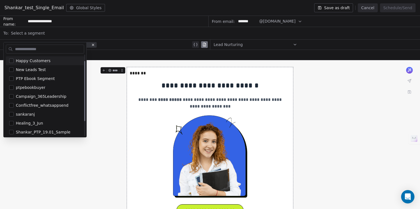
scroll to position [28, 0]
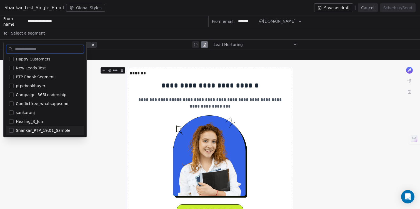
click at [13, 131] on button "Suggestions" at bounding box center [11, 130] width 4 height 4
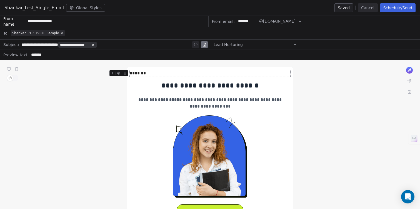
click at [103, 56] on input "*******" at bounding box center [222, 55] width 387 height 6
click at [169, 71] on div "*******" at bounding box center [210, 73] width 161 height 7
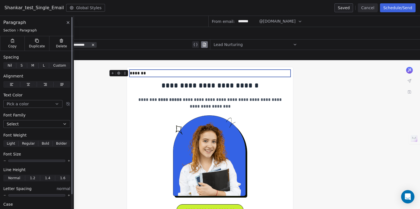
click at [62, 66] on span "Custom" at bounding box center [59, 65] width 13 height 5
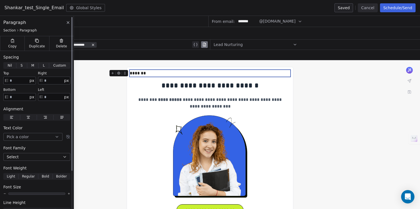
click at [10, 65] on span "Nil" at bounding box center [10, 65] width 4 height 5
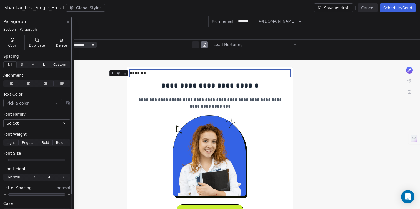
scroll to position [0, 0]
click at [11, 31] on span "Section" at bounding box center [9, 30] width 13 height 4
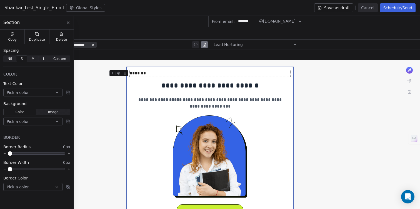
click at [68, 24] on icon at bounding box center [68, 22] width 4 height 4
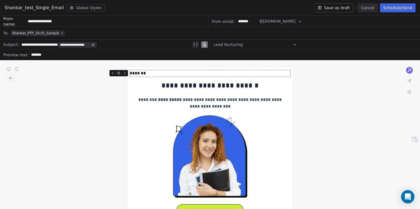
click at [150, 75] on div "*******" at bounding box center [210, 73] width 161 height 7
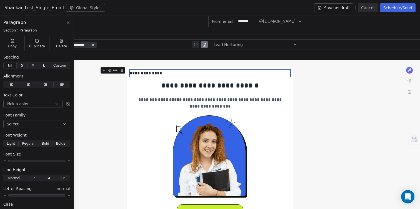
click at [398, 8] on button "Schedule/Send" at bounding box center [398, 7] width 36 height 9
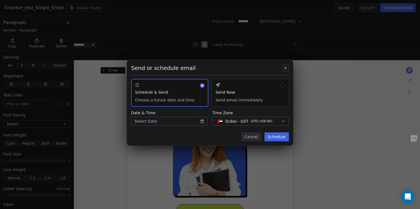
click at [259, 96] on button "Send Now Send email immediately" at bounding box center [250, 93] width 77 height 28
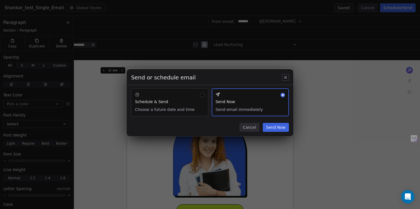
click at [280, 128] on button "Send Now" at bounding box center [276, 127] width 26 height 9
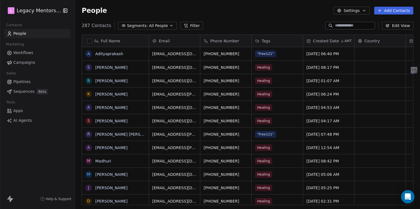
scroll to position [179, 341]
click at [161, 26] on span "All People" at bounding box center [158, 26] width 19 height 6
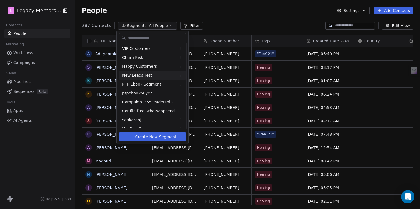
scroll to position [24, 0]
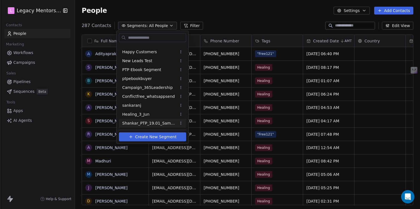
click at [158, 122] on span "Shankar_PTP_19.01_Sample" at bounding box center [149, 123] width 54 height 6
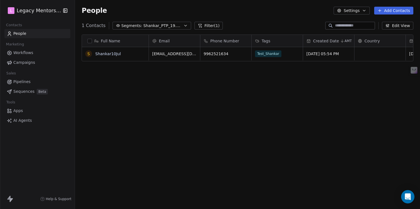
scroll to position [179, 341]
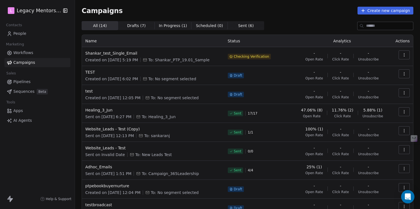
click at [161, 24] on span "In Progress ( 1 )" at bounding box center [173, 26] width 28 height 6
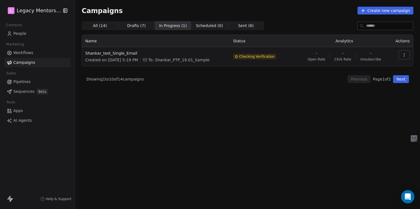
click at [103, 23] on span "All ( 14 )" at bounding box center [100, 26] width 14 height 6
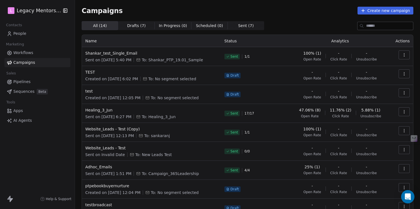
click at [402, 55] on icon "button" at bounding box center [404, 55] width 4 height 4
click at [368, 101] on span "Duplicate" at bounding box center [366, 103] width 21 height 7
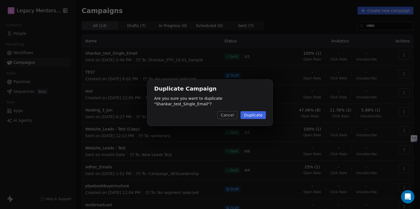
click at [255, 114] on button "Duplicate" at bounding box center [253, 115] width 25 height 8
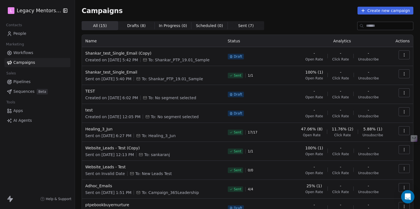
click at [403, 56] on button "button" at bounding box center [404, 54] width 11 height 9
click at [366, 68] on div "Edit" at bounding box center [357, 67] width 21 height 9
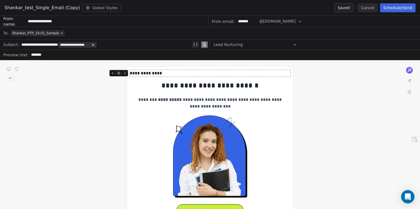
click at [142, 73] on div "**********" at bounding box center [210, 73] width 161 height 7
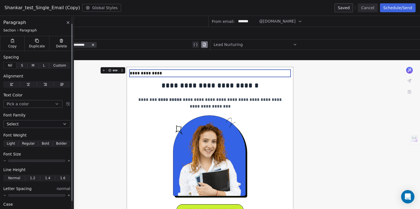
scroll to position [17, 0]
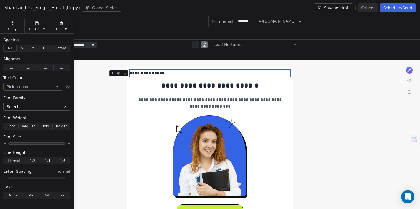
click at [115, 45] on div "**********" at bounding box center [106, 44] width 170 height 7
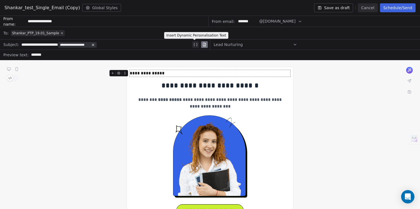
click at [193, 44] on icon at bounding box center [195, 44] width 4 height 4
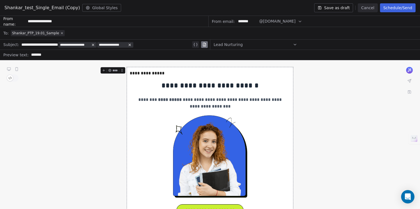
drag, startPoint x: 128, startPoint y: 44, endPoint x: 140, endPoint y: 69, distance: 27.0
click at [132, 44] on icon at bounding box center [130, 45] width 4 height 4
click at [196, 43] on icon at bounding box center [195, 44] width 4 height 4
drag, startPoint x: 130, startPoint y: 46, endPoint x: 147, endPoint y: 78, distance: 36.2
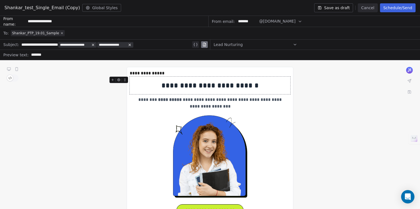
click at [132, 45] on icon at bounding box center [130, 45] width 4 height 4
click at [143, 73] on div "**********" at bounding box center [210, 73] width 161 height 7
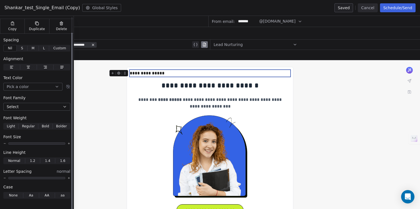
scroll to position [0, 0]
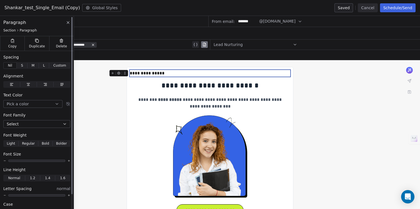
click at [67, 25] on button at bounding box center [68, 22] width 7 height 7
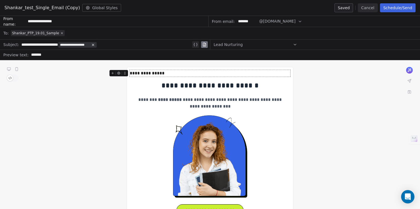
click at [95, 9] on button "Global Styles" at bounding box center [101, 8] width 39 height 8
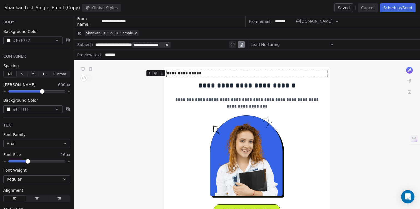
click at [86, 9] on icon at bounding box center [88, 8] width 4 height 4
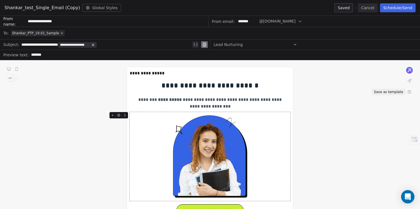
click at [408, 92] on icon at bounding box center [409, 91] width 3 height 3
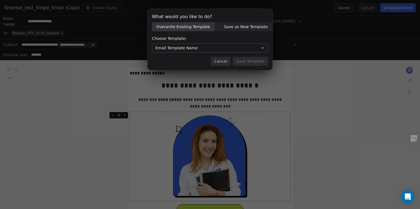
click at [227, 63] on button "Cancel" at bounding box center [221, 61] width 20 height 9
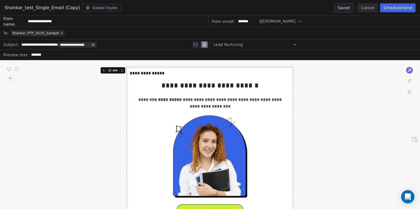
click at [374, 7] on button "Cancel" at bounding box center [368, 7] width 20 height 9
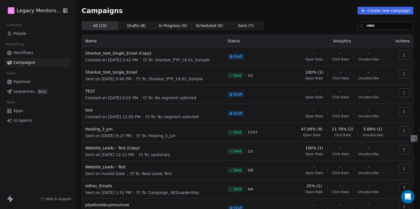
click at [381, 13] on button "Create new campaign" at bounding box center [386, 11] width 56 height 8
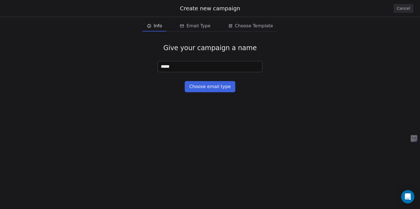
type input "******"
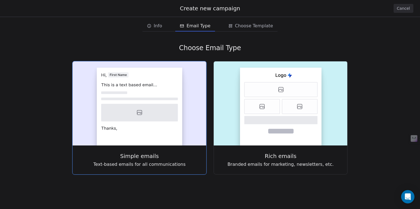
click at [144, 103] on rect at bounding box center [140, 107] width 86 height 78
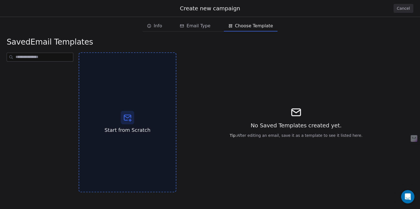
click at [144, 103] on div "Start from Scratch" at bounding box center [128, 122] width 98 height 140
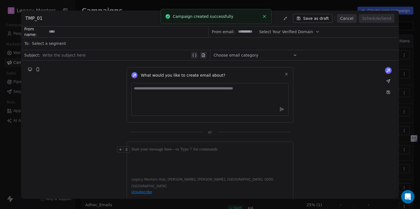
click at [136, 71] on div "What would you like to create email about?" at bounding box center [210, 94] width 167 height 55
click at [31, 70] on icon at bounding box center [29, 69] width 3 height 2
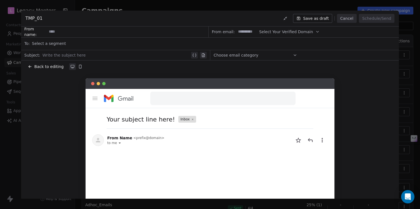
click at [38, 65] on span "Back to editing" at bounding box center [48, 67] width 29 height 6
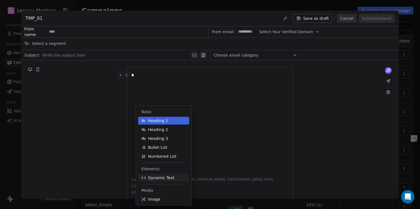
click at [164, 179] on span "Dynamic Text" at bounding box center [161, 178] width 26 height 6
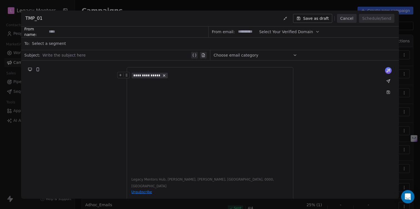
click at [150, 75] on span "**********" at bounding box center [146, 75] width 27 height 4
click at [150, 98] on button "Choose Property" at bounding box center [159, 95] width 48 height 8
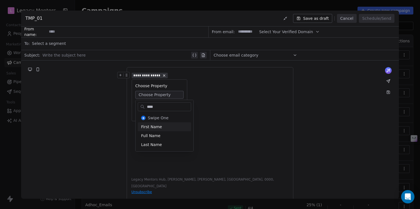
type input "****"
click at [158, 124] on div "First Name" at bounding box center [164, 126] width 53 height 9
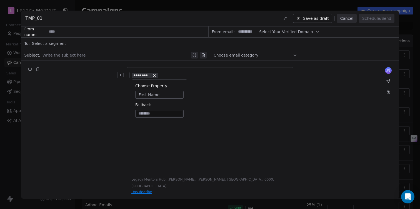
click at [167, 76] on div "**********" at bounding box center [209, 75] width 157 height 7
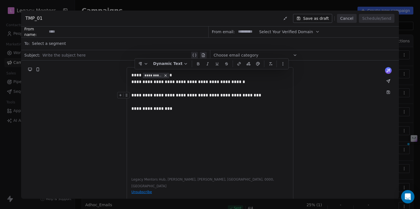
click at [155, 135] on div "**********" at bounding box center [209, 122] width 157 height 100
click at [122, 33] on input at bounding box center [127, 32] width 161 height 10
type input "**********"
click at [272, 33] on span "Select Your Verified Domain" at bounding box center [286, 32] width 54 height 6
click at [245, 30] on input at bounding box center [247, 32] width 22 height 10
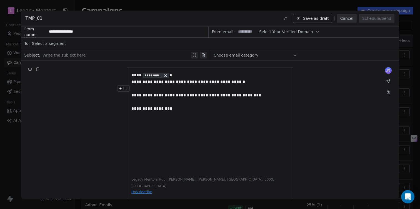
click at [245, 30] on input at bounding box center [247, 32] width 22 height 10
type input "*******"
click at [297, 32] on span "Select Your Verified Domain" at bounding box center [286, 32] width 54 height 6
click at [292, 45] on span "@[DOMAIN_NAME]" at bounding box center [285, 46] width 45 height 6
click at [125, 45] on div "Select a segment" at bounding box center [214, 43] width 364 height 12
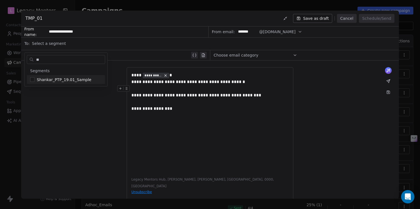
type input "**"
click at [32, 79] on button "Suggestions" at bounding box center [32, 79] width 4 height 4
click at [78, 77] on span "Shankar_PTP_19.01_Sample" at bounding box center [64, 80] width 54 height 6
click at [94, 122] on div "**********" at bounding box center [210, 135] width 378 height 150
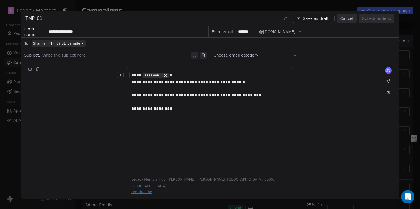
click at [152, 55] on div at bounding box center [117, 55] width 148 height 7
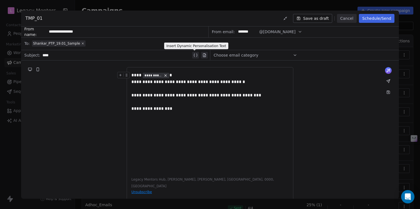
click at [193, 55] on icon at bounding box center [195, 55] width 4 height 4
click at [74, 55] on span "**********" at bounding box center [65, 55] width 27 height 4
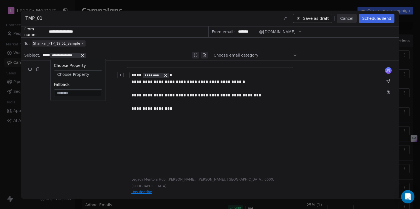
click at [75, 74] on span "Choose Property" at bounding box center [73, 74] width 32 height 6
type input "*****"
click at [71, 108] on div "First Name" at bounding box center [82, 106] width 53 height 9
click at [69, 124] on div "**********" at bounding box center [210, 135] width 378 height 150
click at [244, 56] on span "Choose email category" at bounding box center [236, 55] width 45 height 6
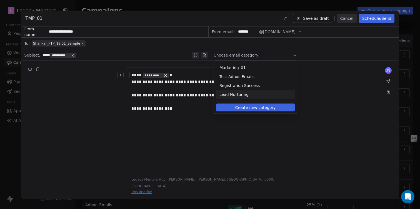
click at [233, 95] on span "Lead Nurturing" at bounding box center [256, 94] width 72 height 6
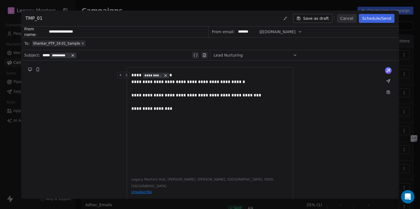
click at [374, 18] on button "Schedule/Send" at bounding box center [377, 18] width 36 height 9
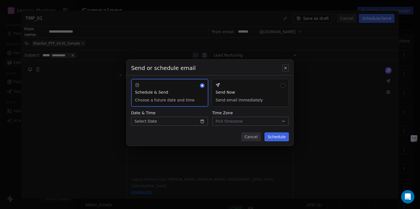
click at [228, 96] on button "Send Now Send email immediately" at bounding box center [250, 93] width 77 height 28
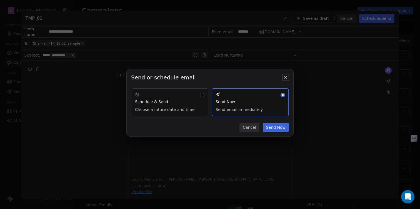
click at [273, 126] on button "Send Now" at bounding box center [276, 127] width 26 height 9
